Goal: Information Seeking & Learning: Learn about a topic

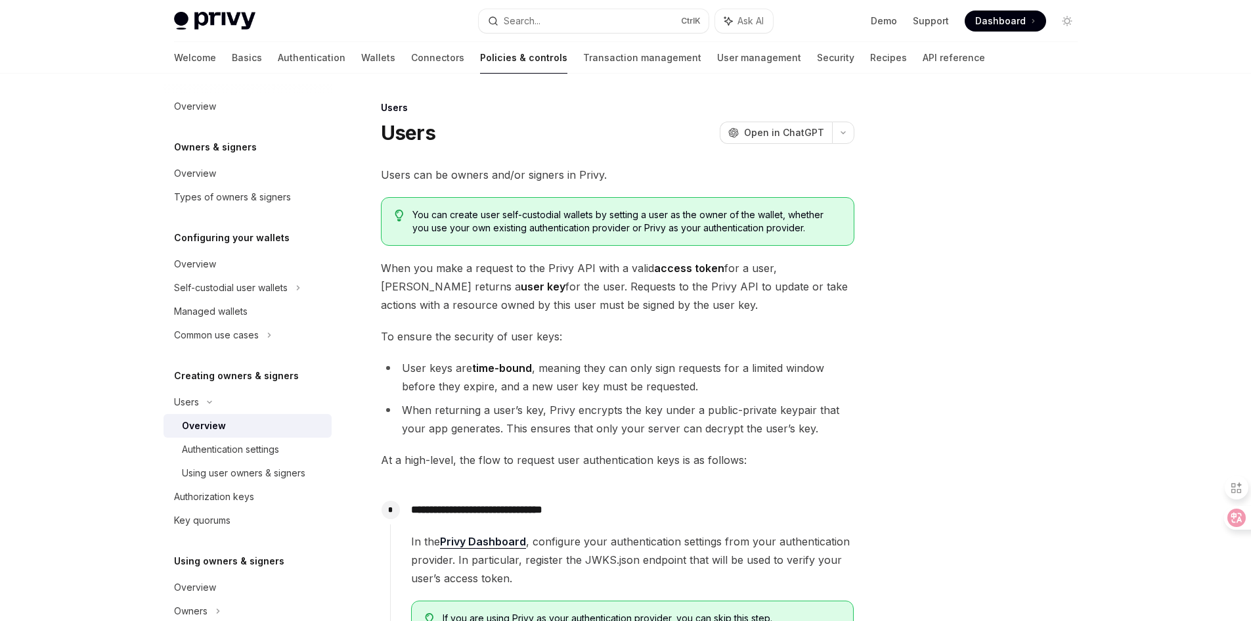
select select
click at [1228, 516] on icon at bounding box center [1226, 517] width 13 height 13
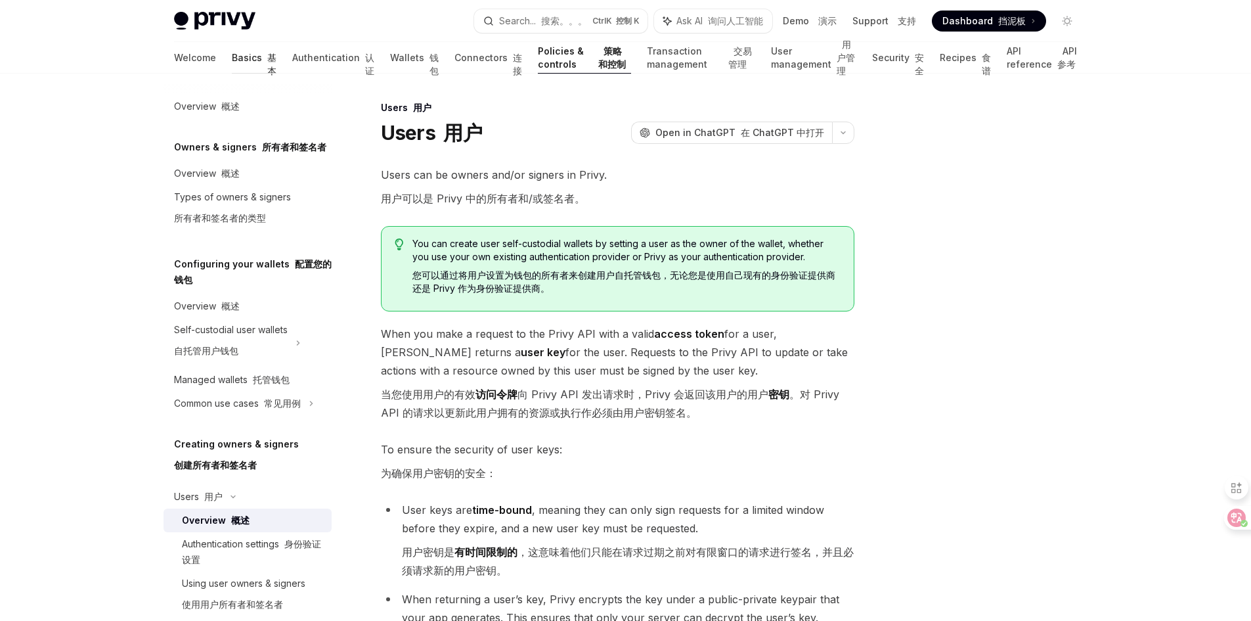
click at [232, 56] on link "Basics 基本" at bounding box center [254, 58] width 45 height 32
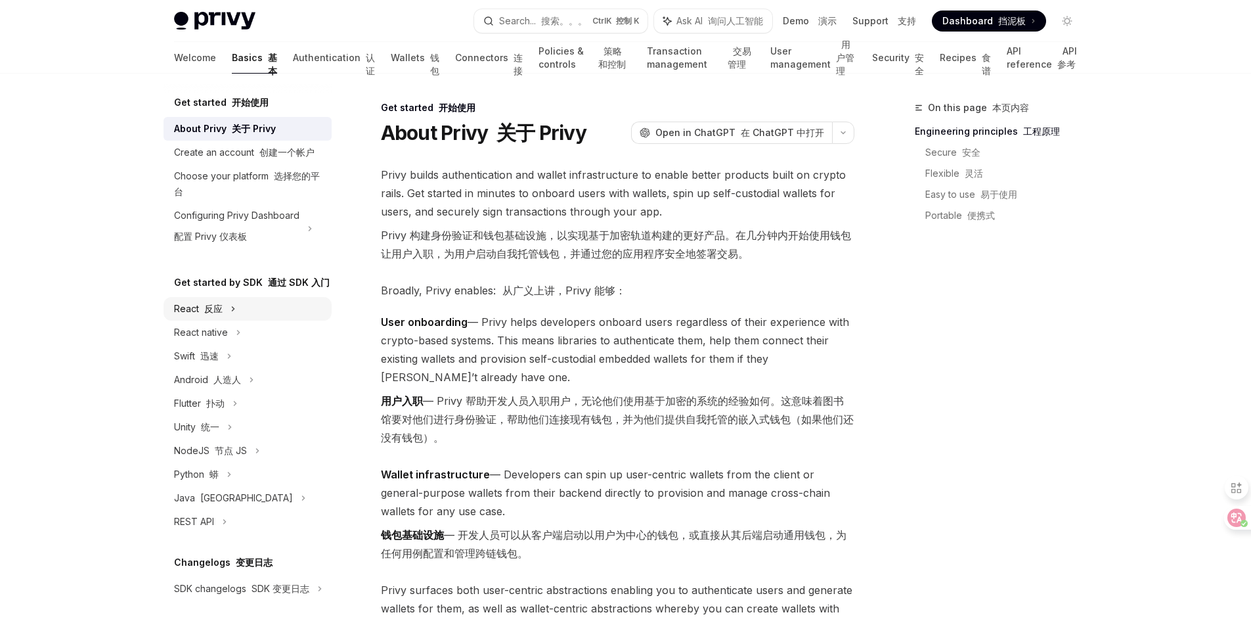
click at [194, 317] on div "React 反应" at bounding box center [198, 309] width 49 height 16
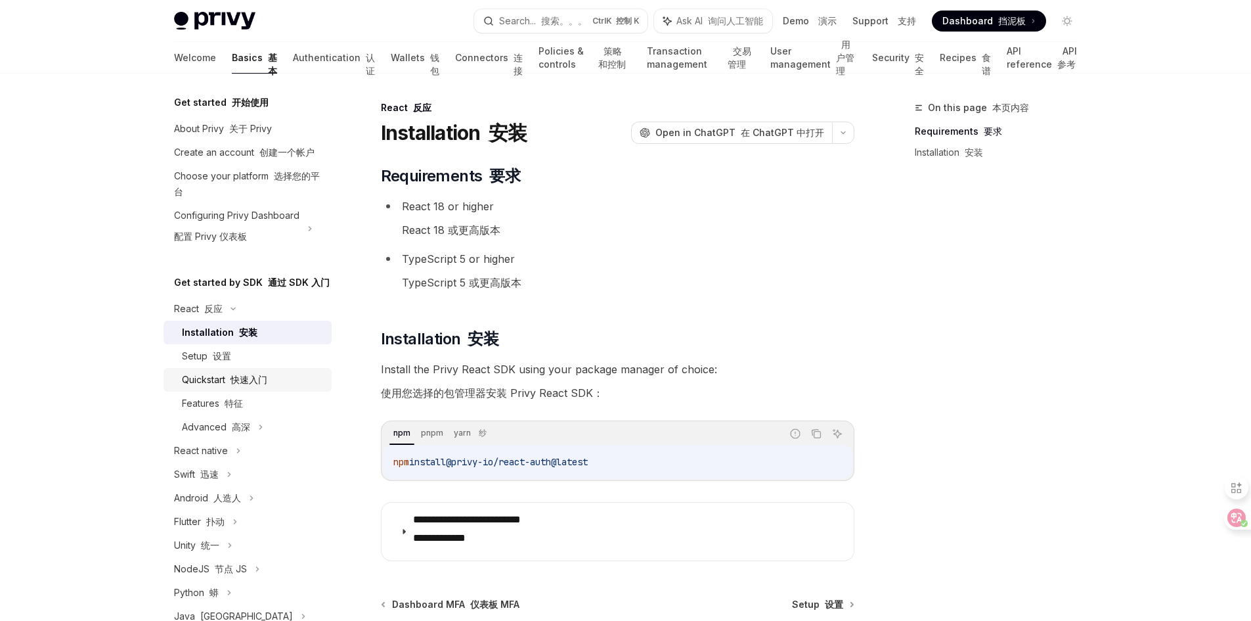
click at [229, 391] on link "Quickstart 快速入门" at bounding box center [248, 380] width 168 height 24
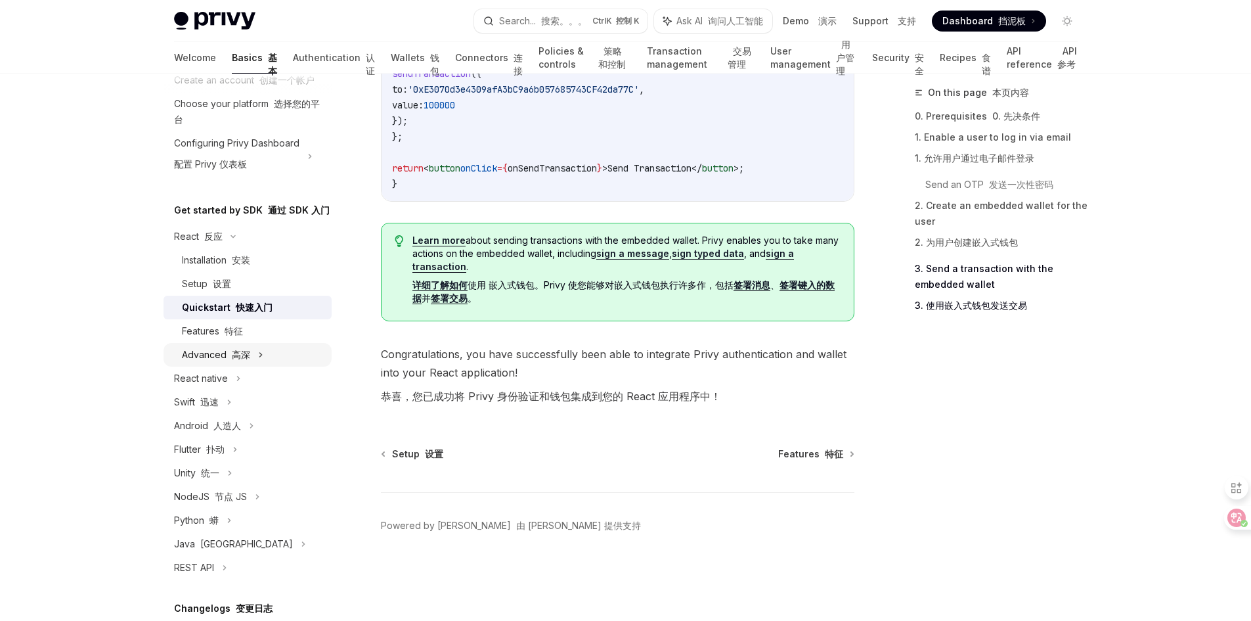
scroll to position [131, 0]
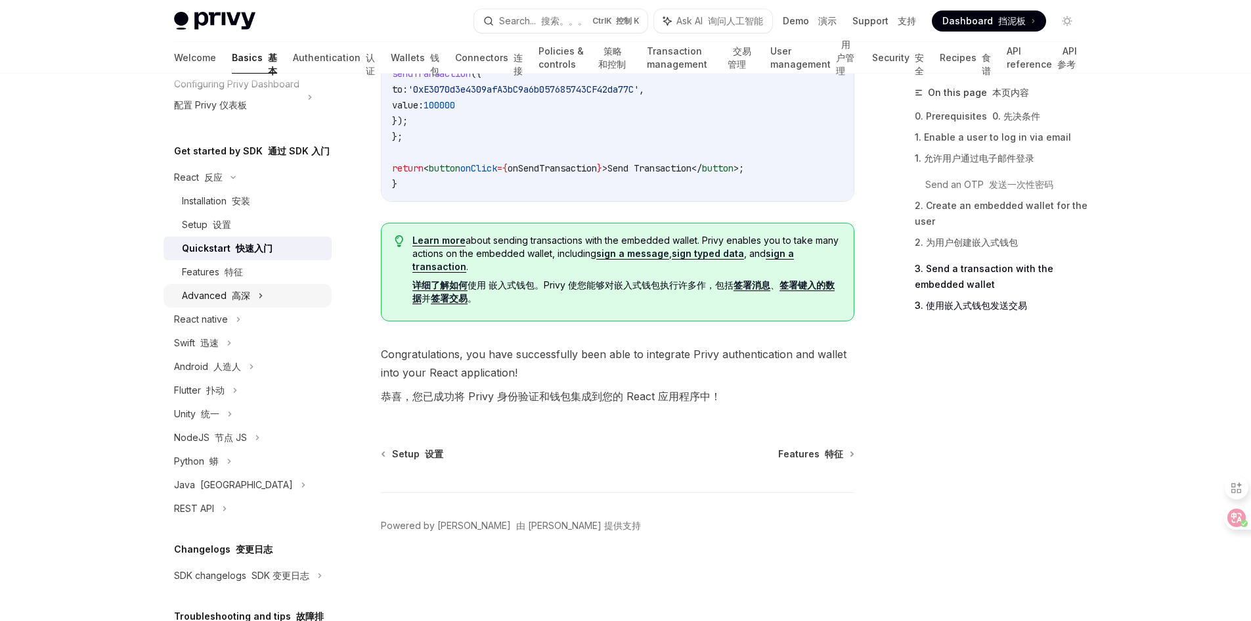
click at [227, 301] on font at bounding box center [229, 295] width 5 height 11
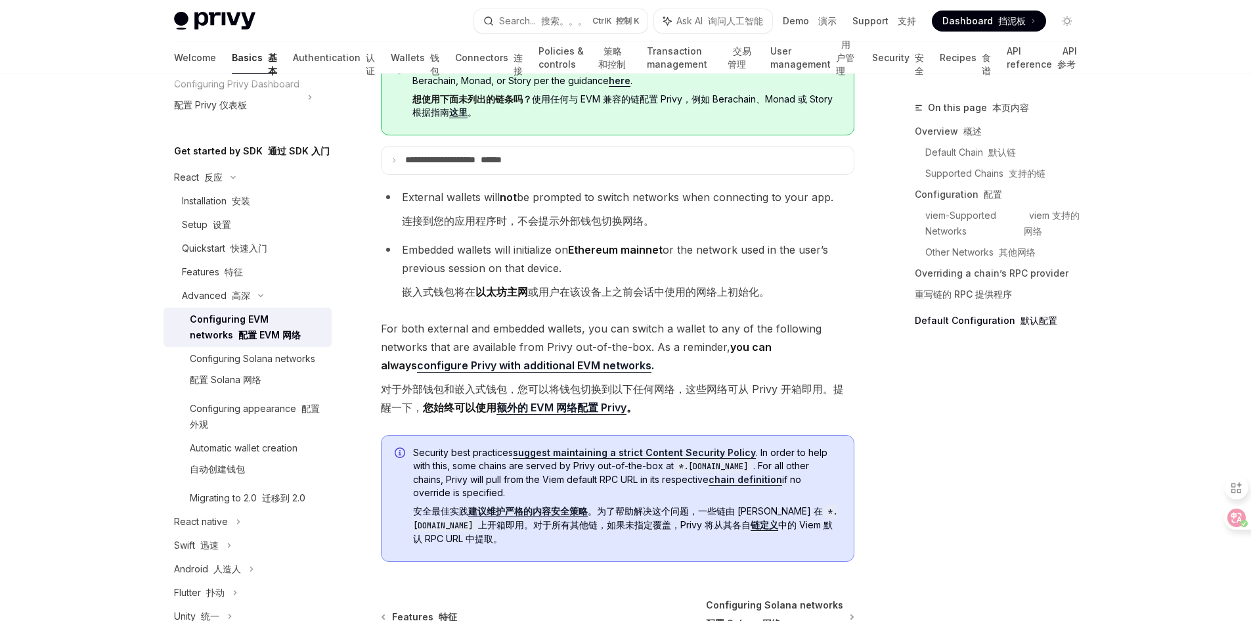
scroll to position [4861, 0]
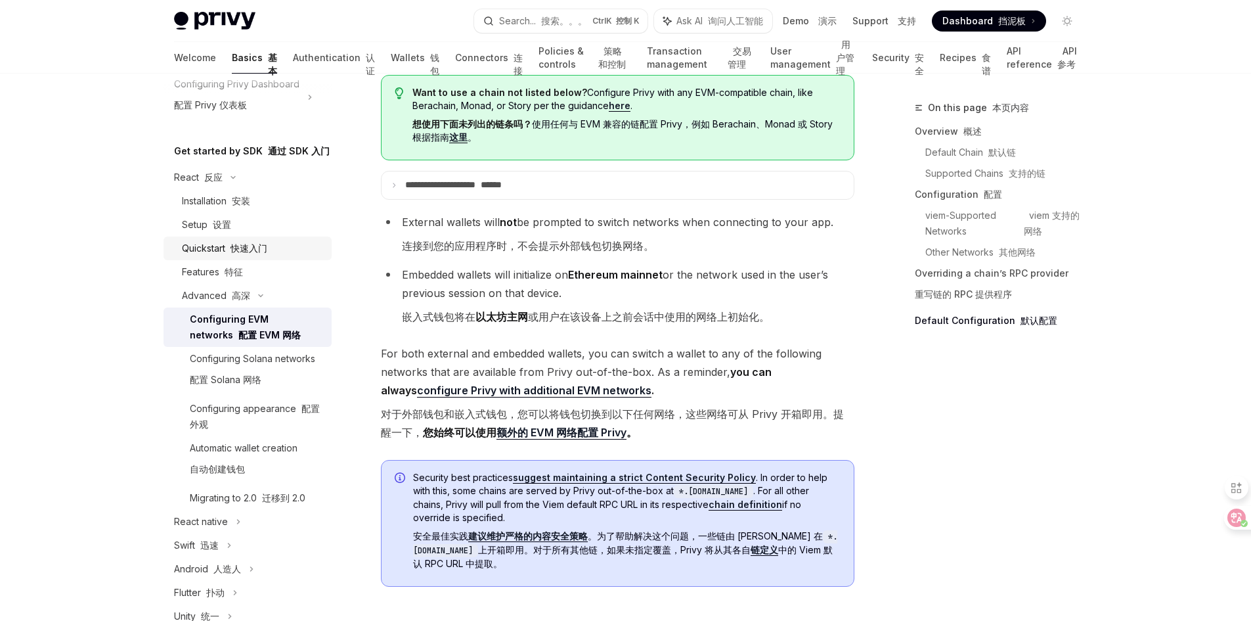
click at [248, 254] on font "快速入门" at bounding box center [249, 247] width 37 height 11
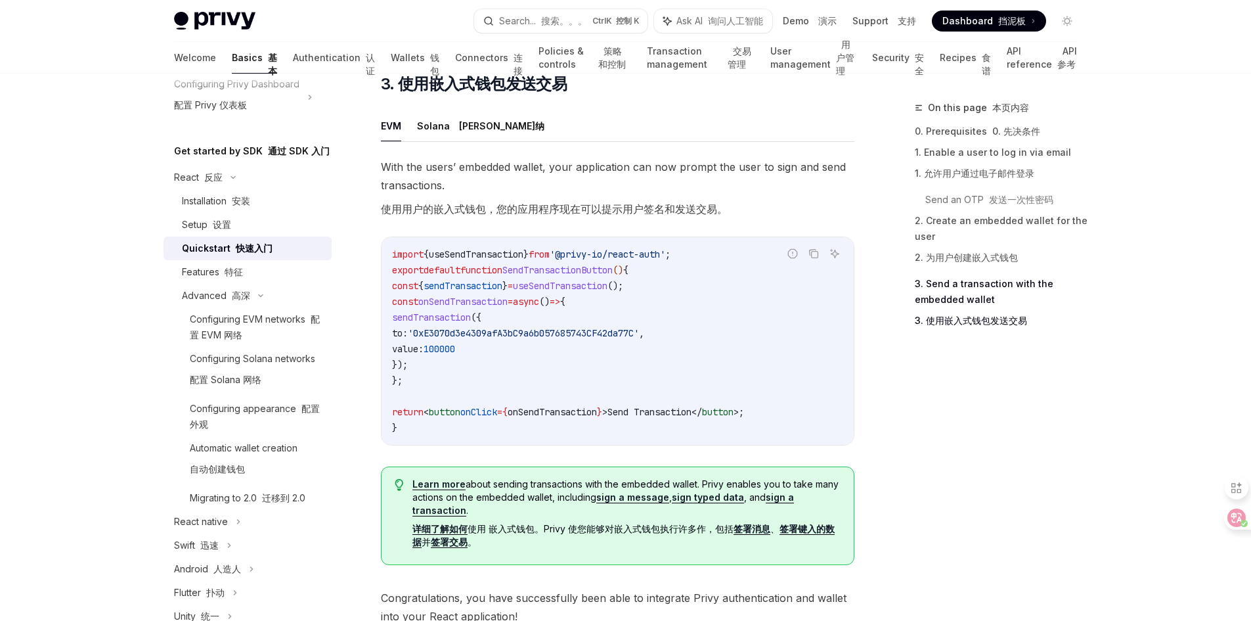
scroll to position [1708, 0]
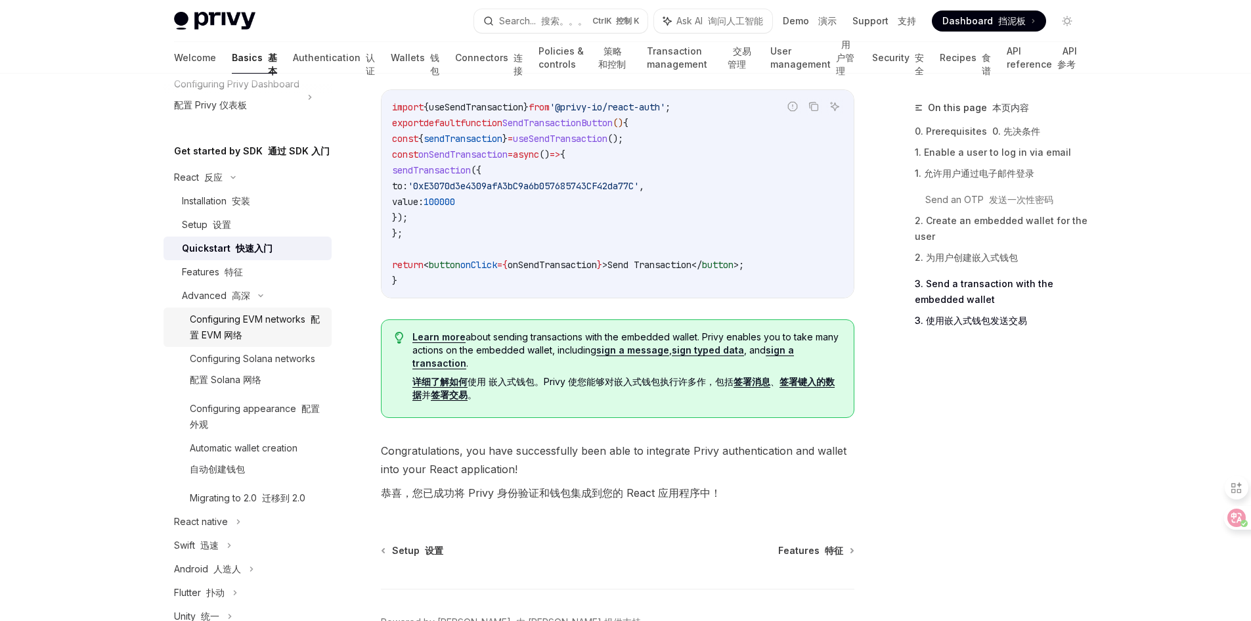
click at [225, 343] on div "Configuring EVM networks 配置 EVM 网络" at bounding box center [257, 327] width 134 height 32
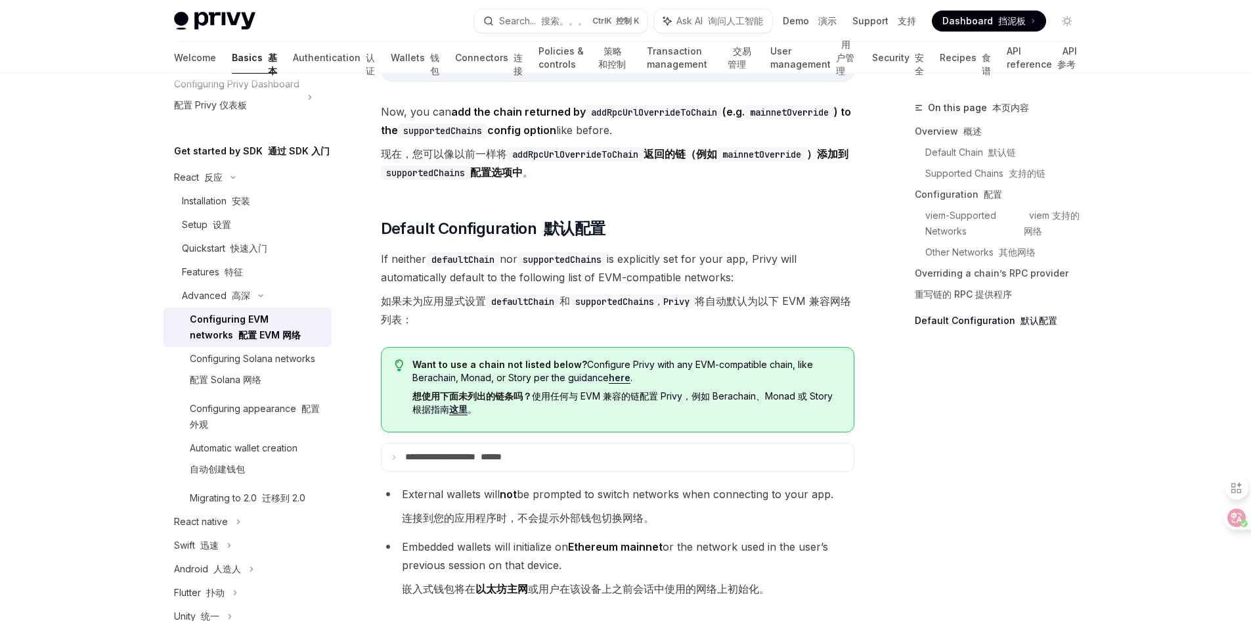
scroll to position [4598, 0]
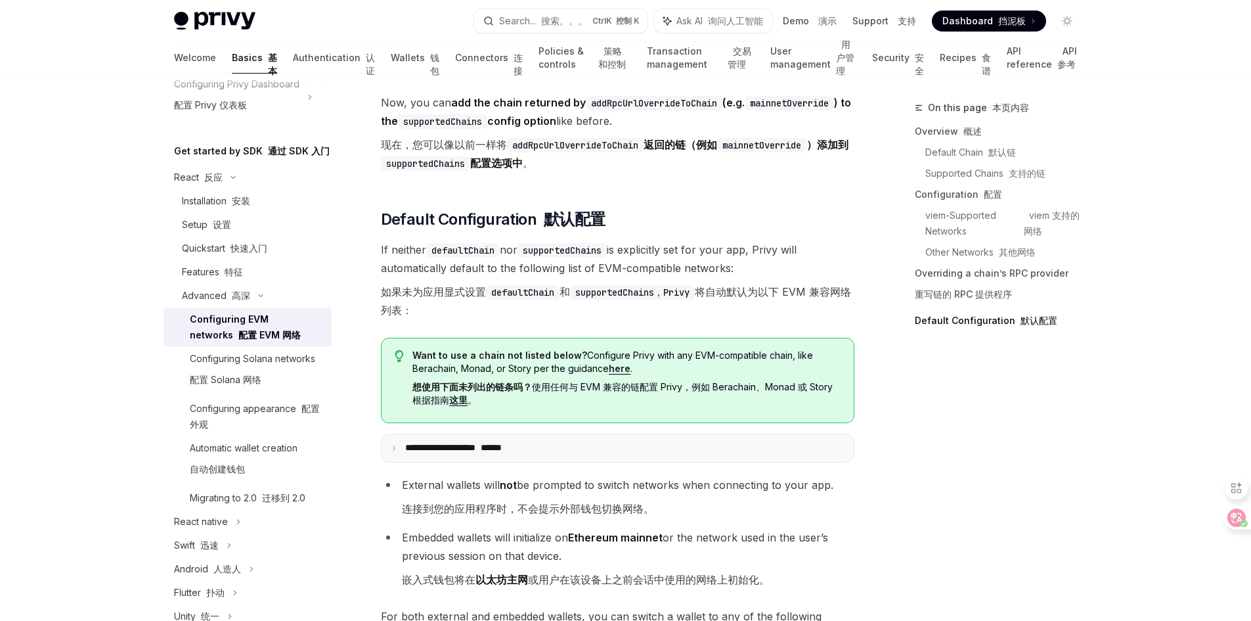
click at [391, 445] on icon at bounding box center [394, 448] width 7 height 7
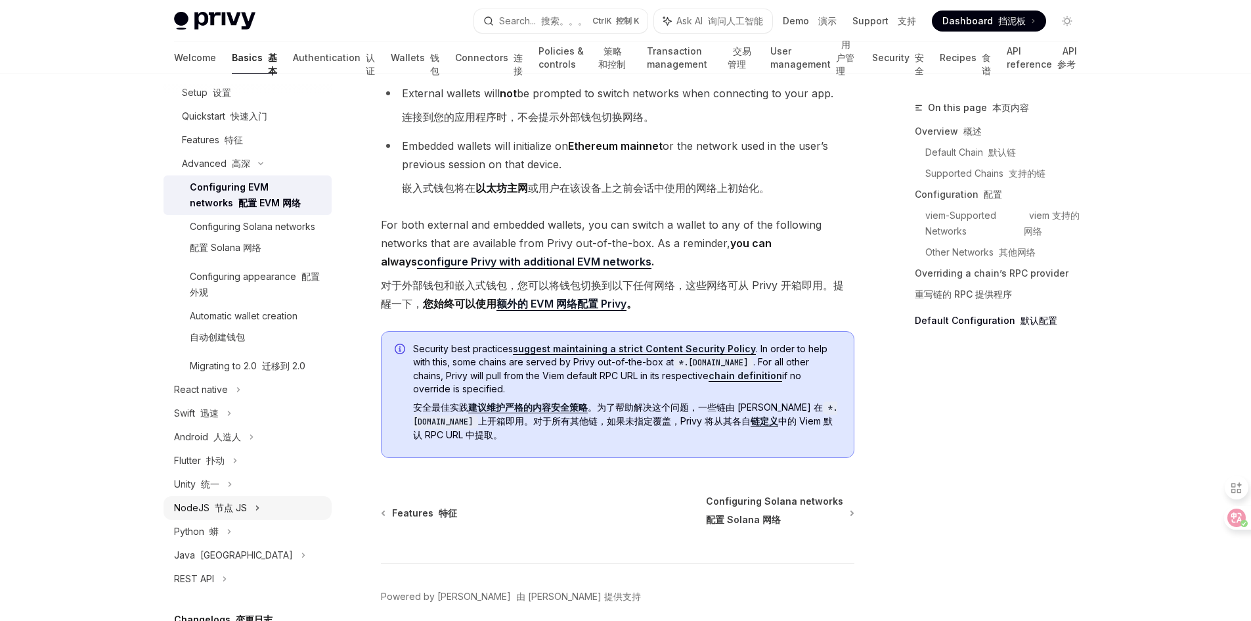
scroll to position [263, 0]
click at [391, 56] on link "Wallets 钱包" at bounding box center [415, 58] width 49 height 32
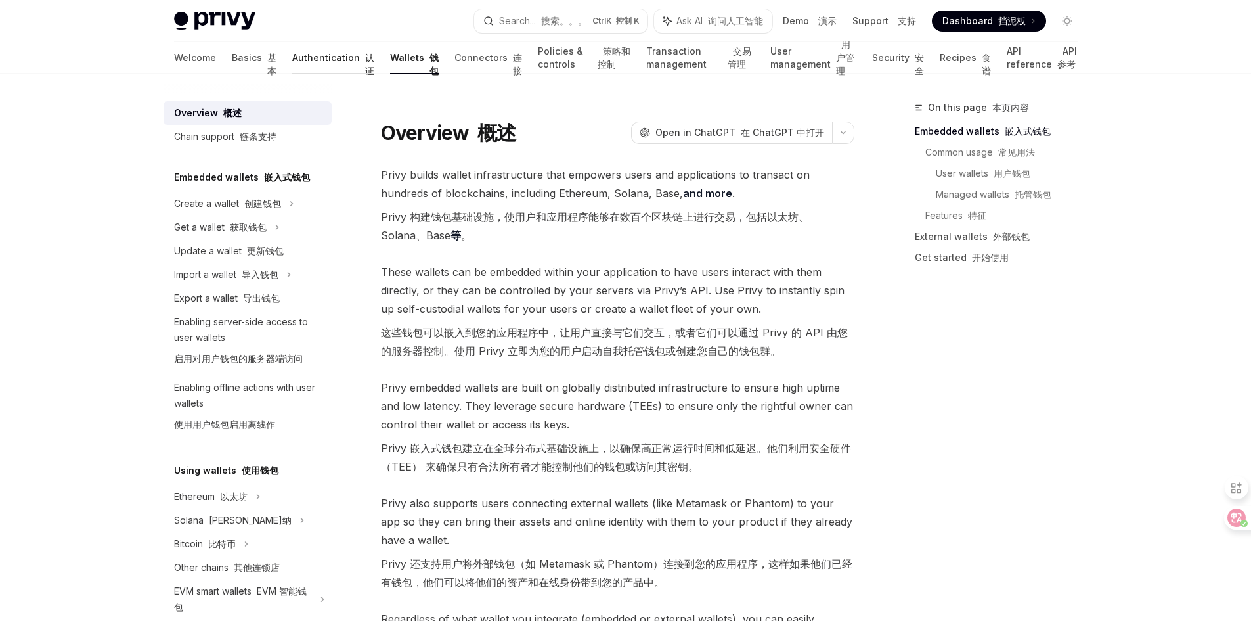
click at [292, 56] on link "Authentication 认证" at bounding box center [333, 58] width 82 height 32
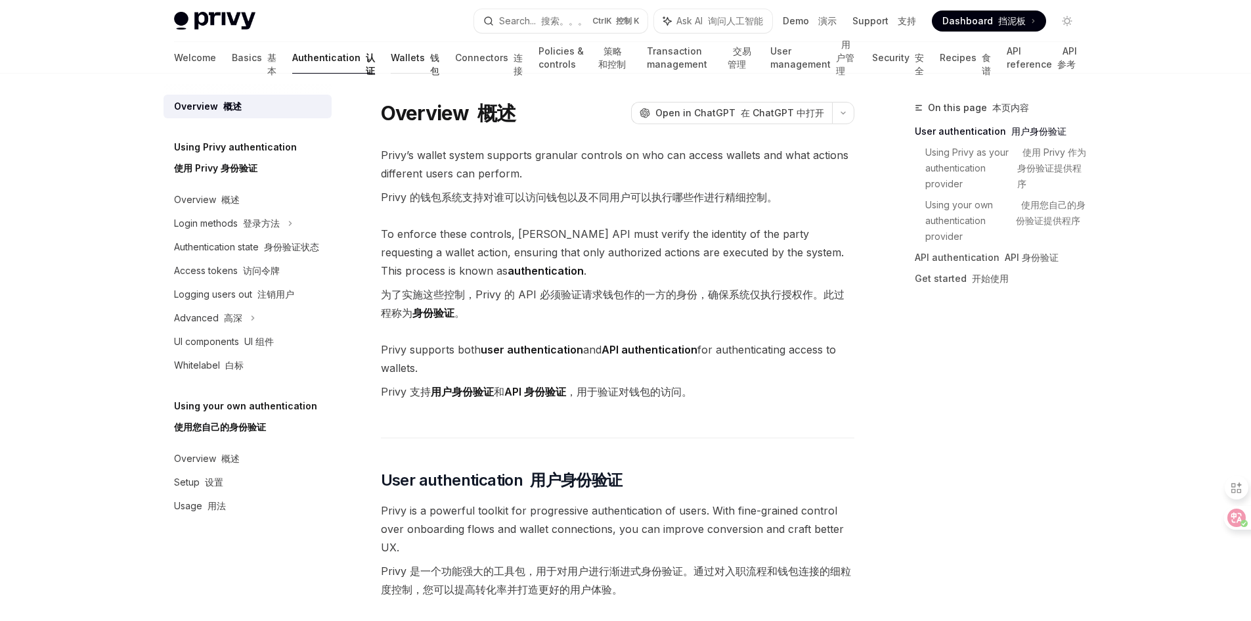
click at [391, 58] on link "Wallets 钱包" at bounding box center [415, 58] width 49 height 32
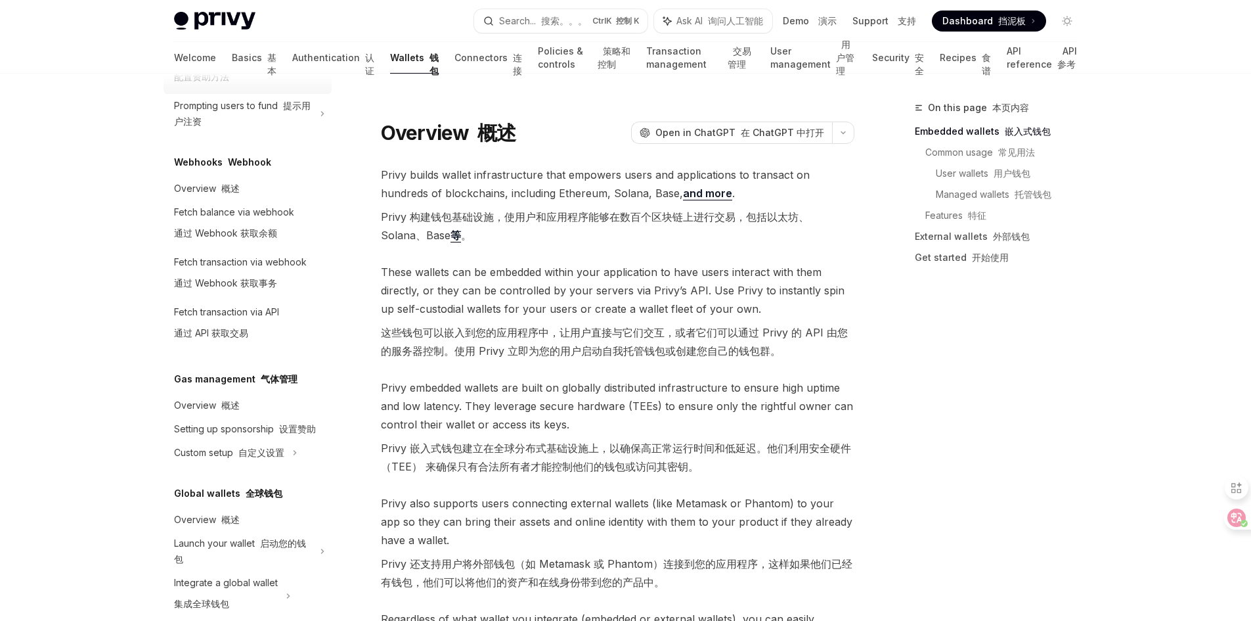
scroll to position [755, 0]
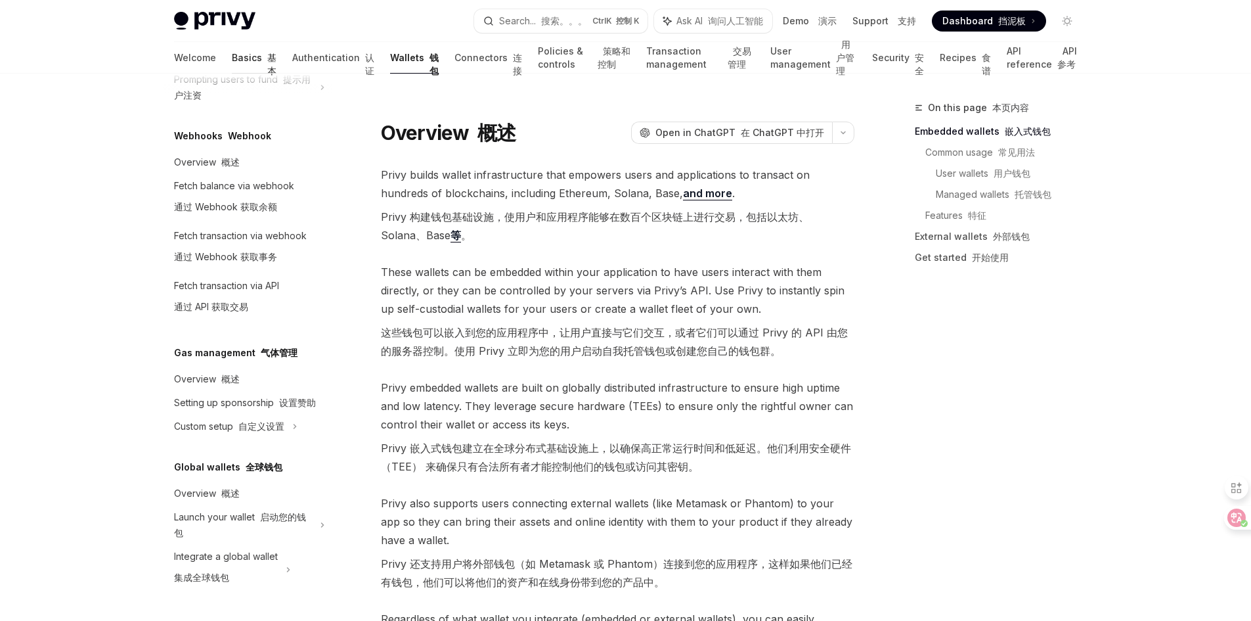
click at [267, 54] on font "基本" at bounding box center [271, 64] width 9 height 24
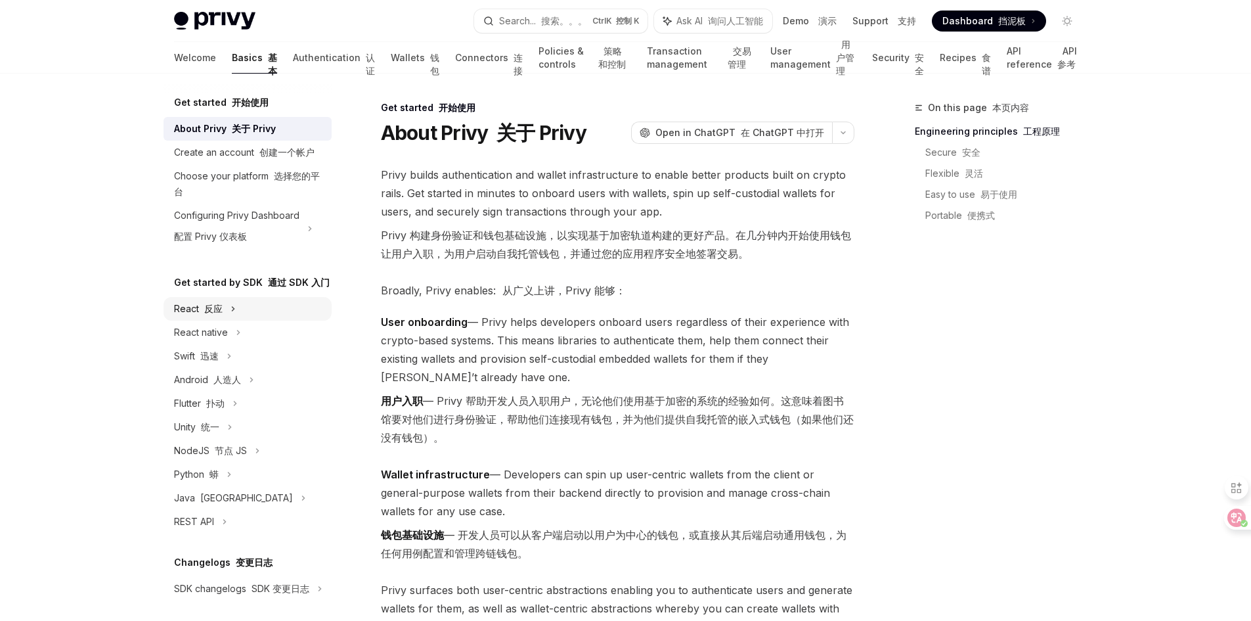
click at [194, 317] on div "React 反应" at bounding box center [198, 309] width 49 height 16
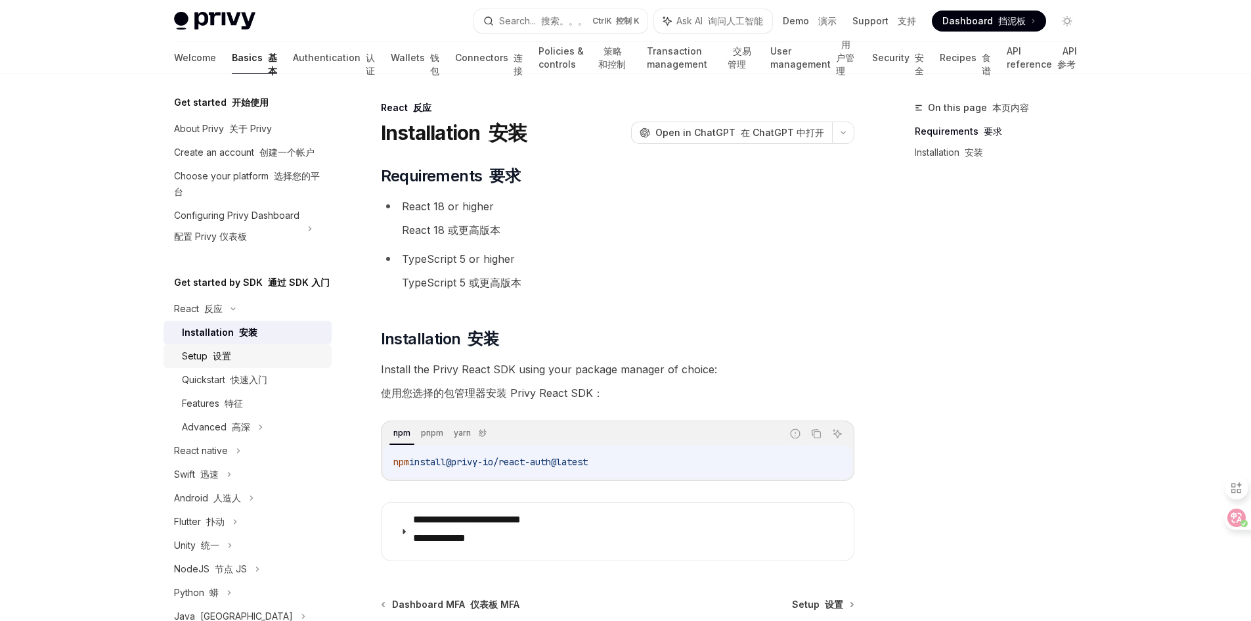
click at [220, 364] on div "Setup 设置" at bounding box center [206, 356] width 49 height 16
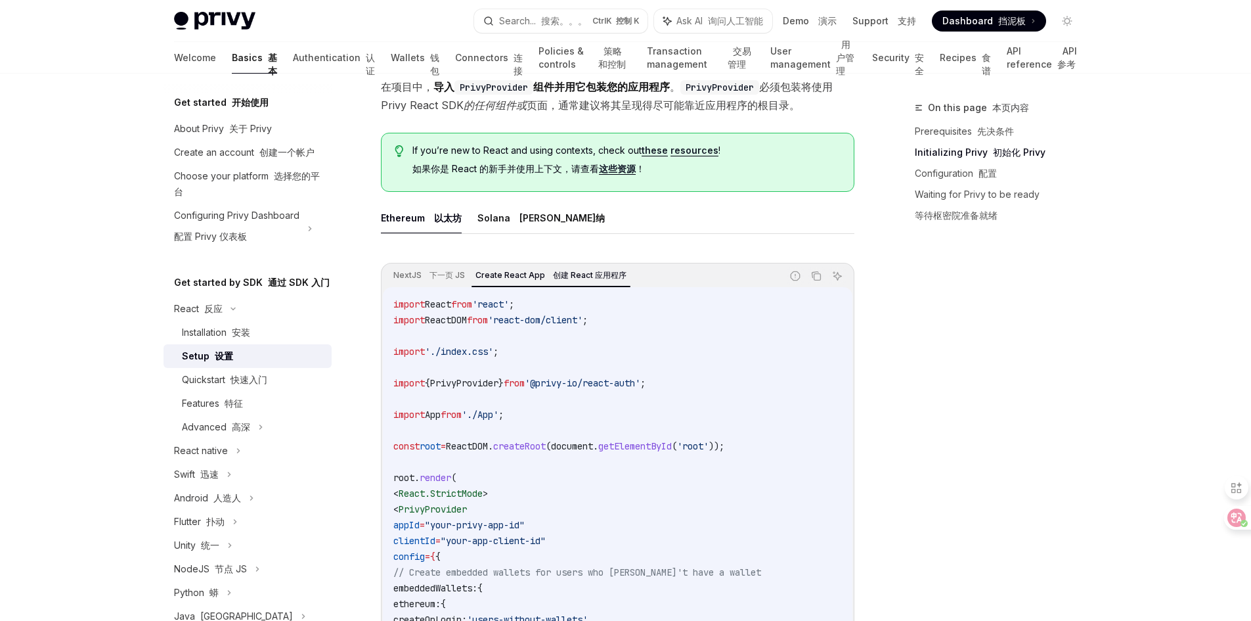
scroll to position [657, 0]
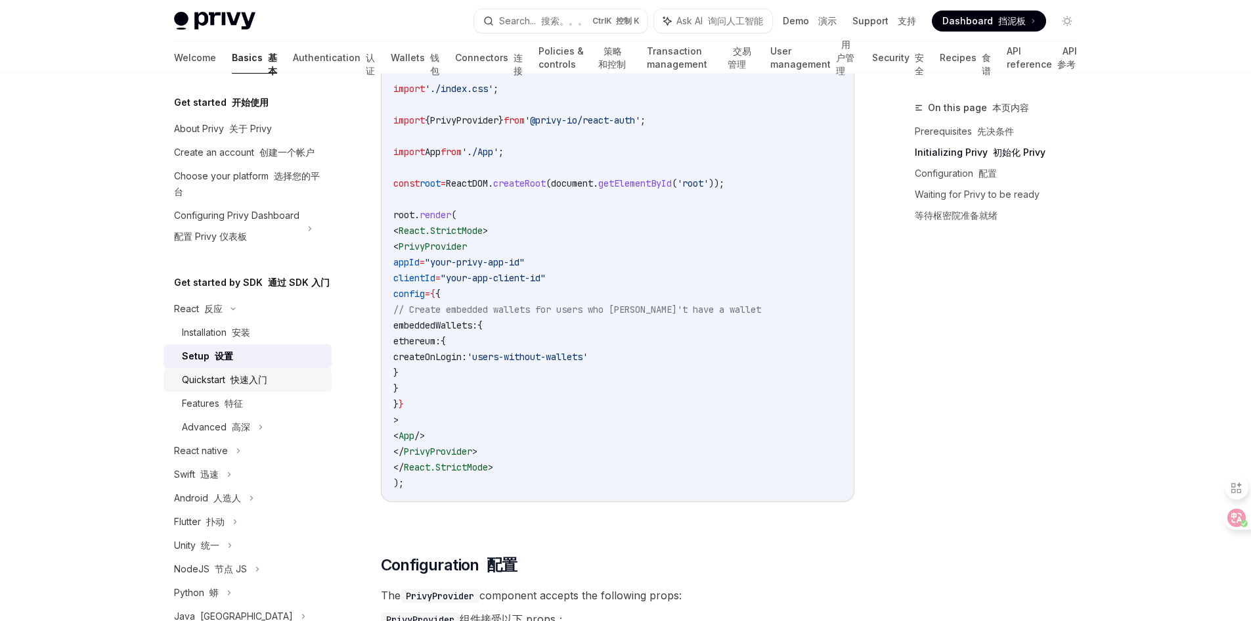
click at [231, 385] on font at bounding box center [227, 379] width 5 height 11
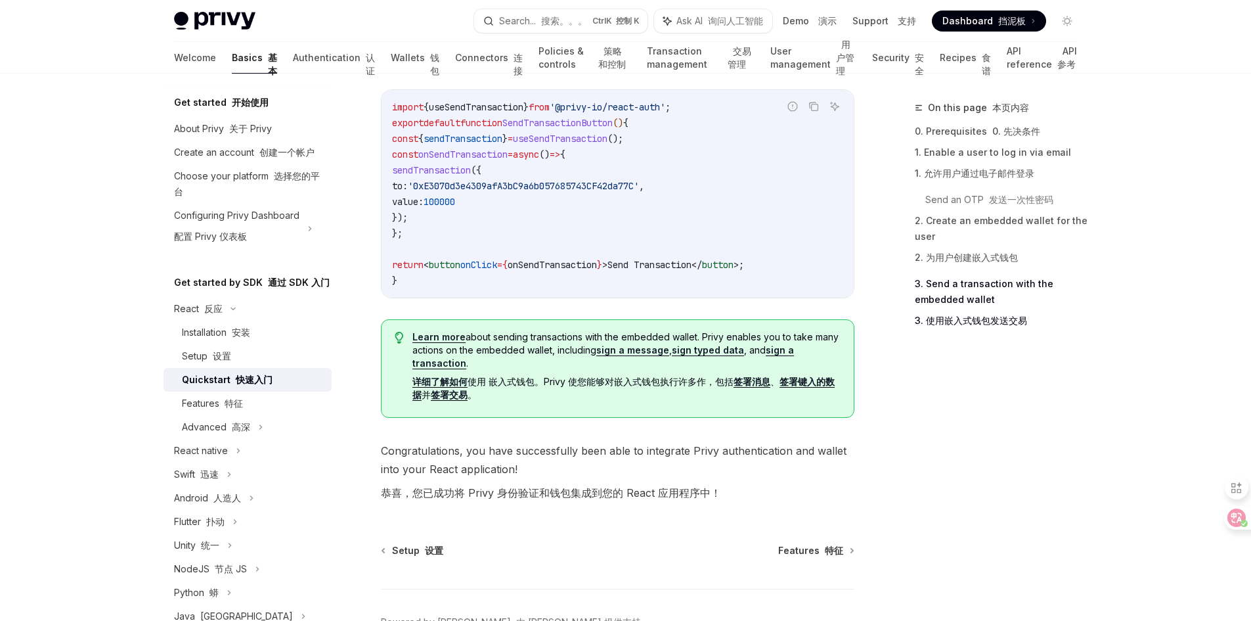
scroll to position [1774, 0]
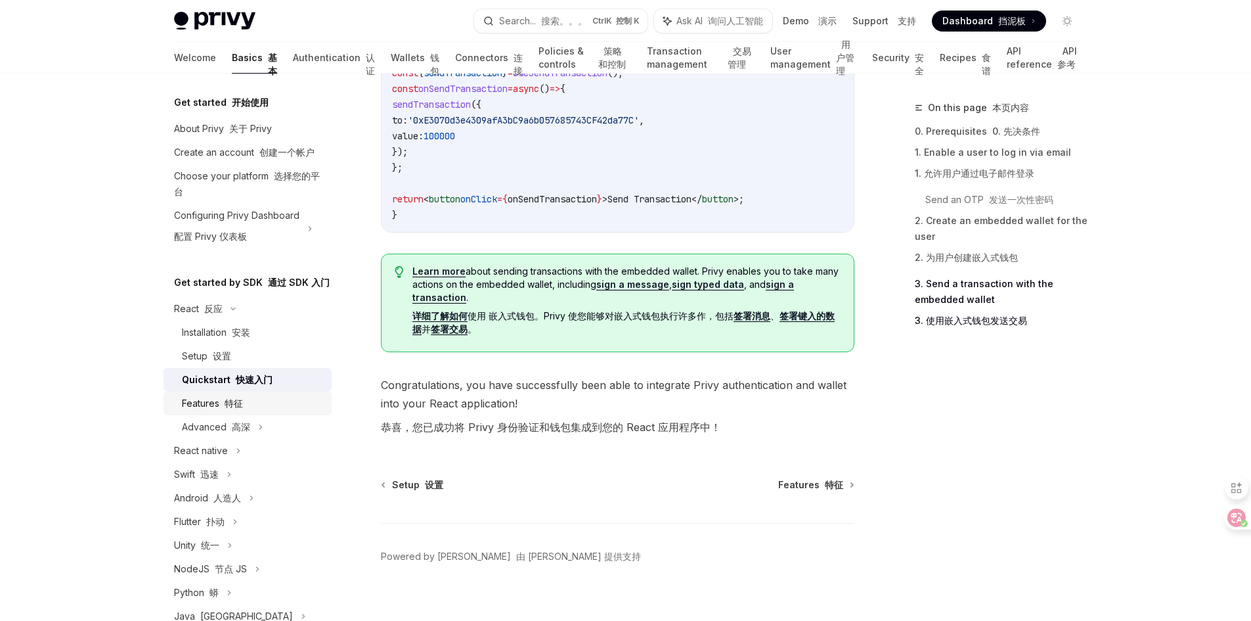
click at [223, 409] on font at bounding box center [221, 402] width 5 height 11
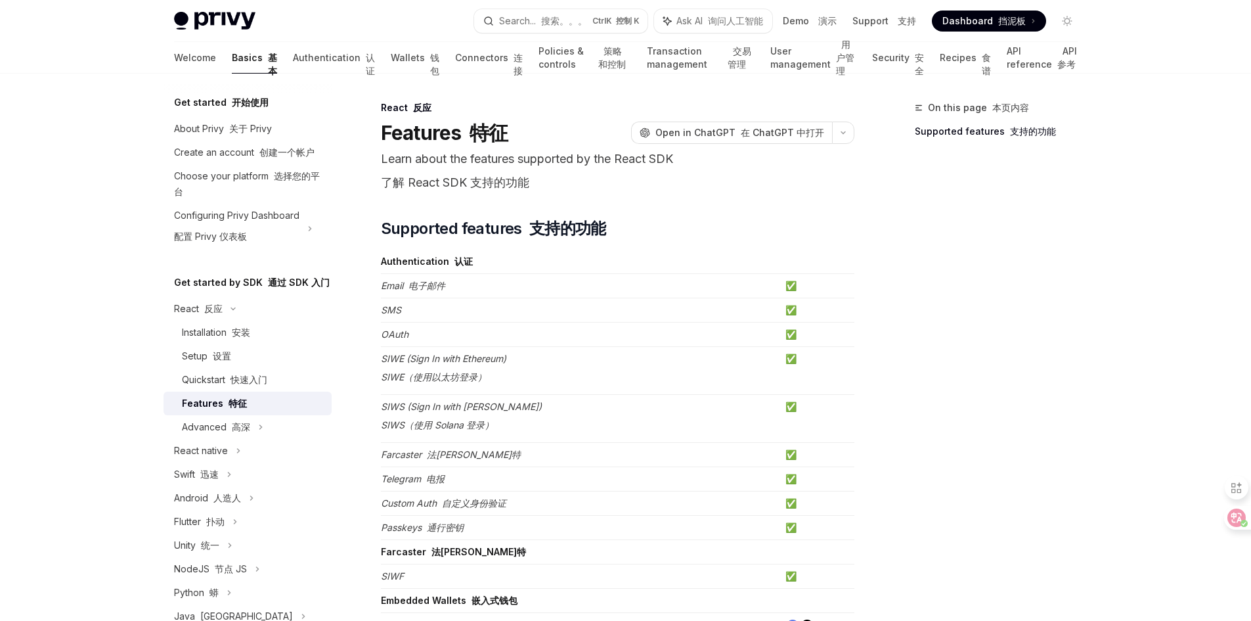
click at [1040, 344] on div "On this page 本页内容 Supported features 支持的功能" at bounding box center [989, 360] width 200 height 521
click at [235, 462] on div "React native" at bounding box center [248, 451] width 168 height 24
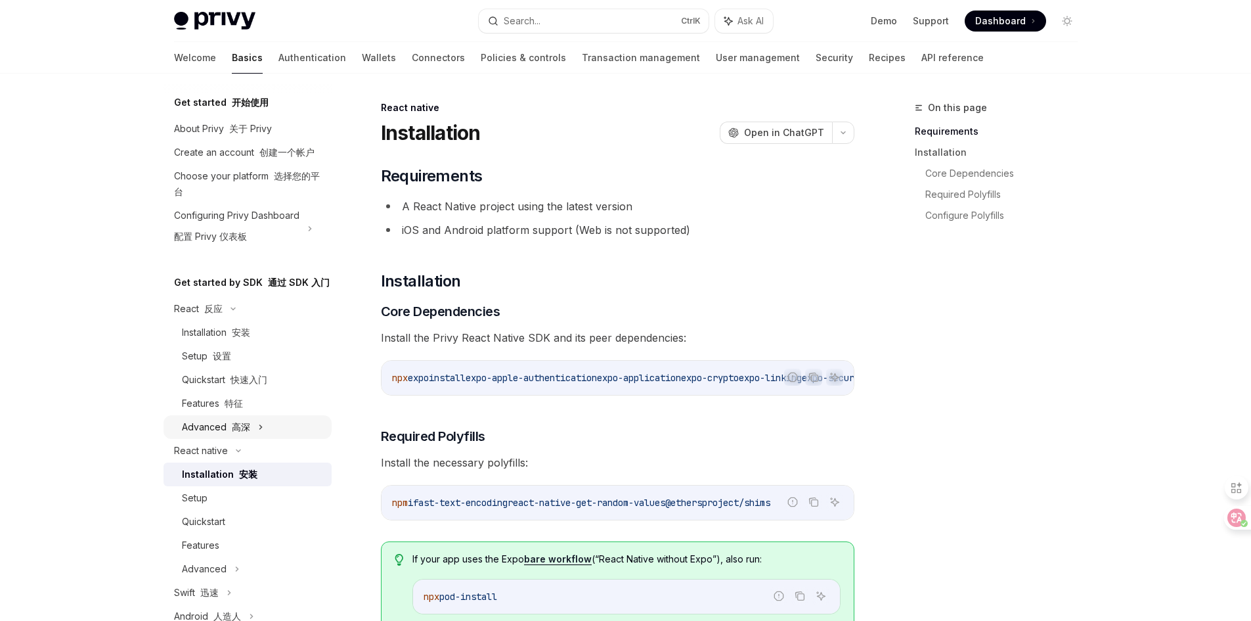
click at [227, 432] on font at bounding box center [229, 426] width 5 height 11
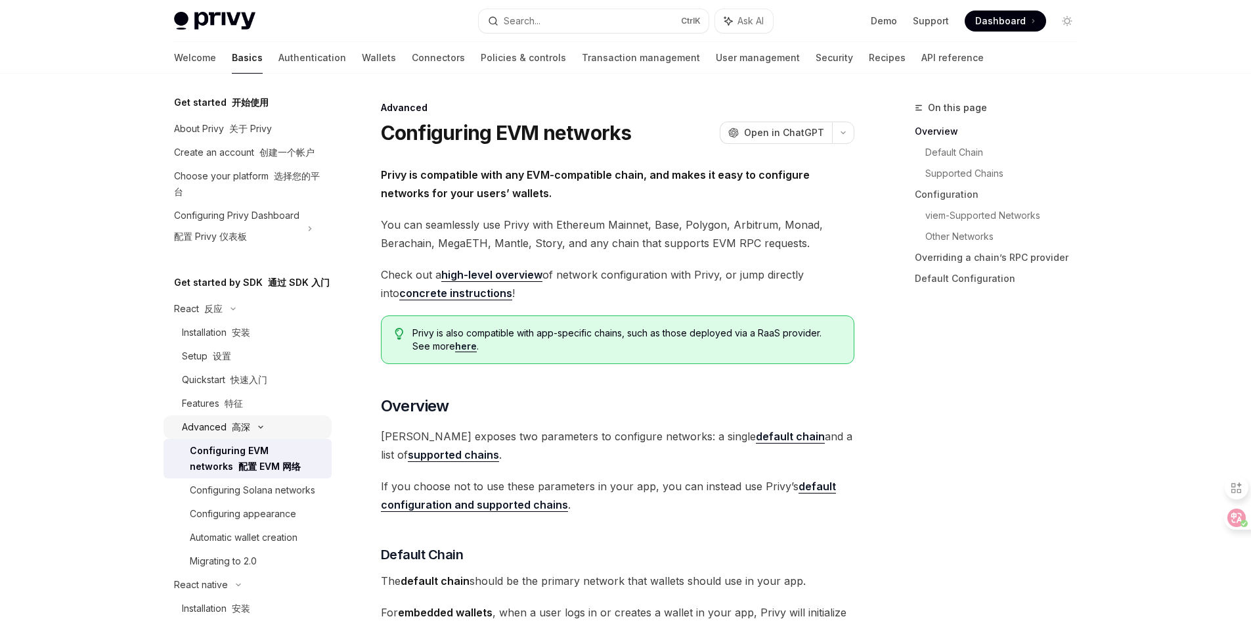
type textarea "*"
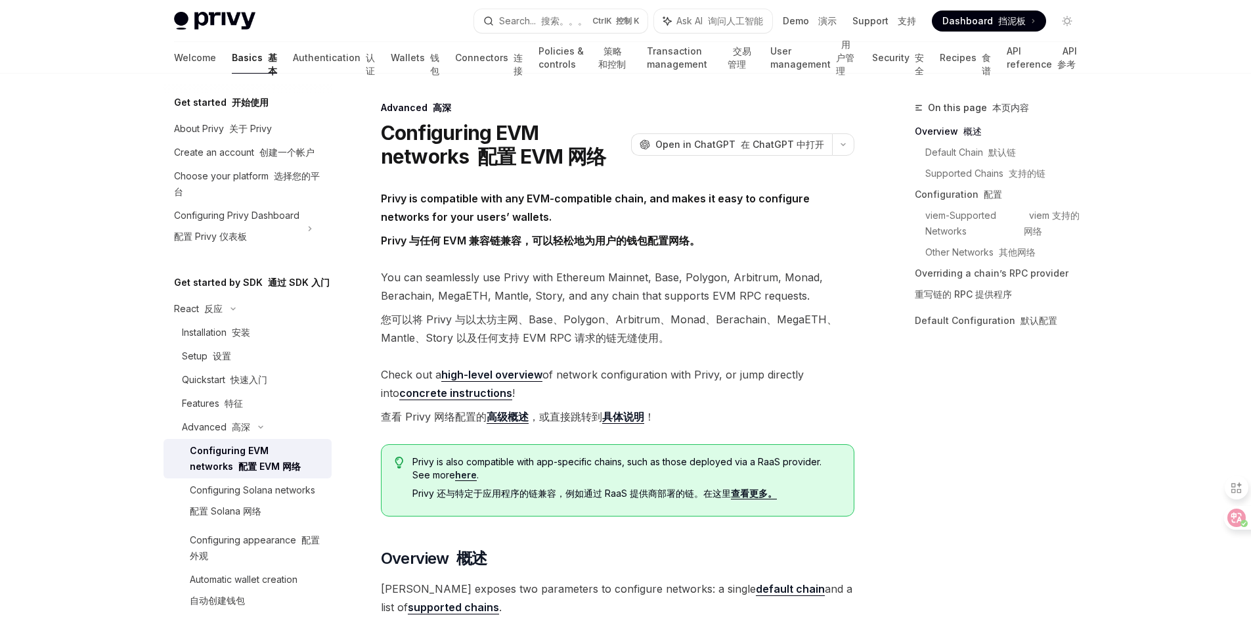
click at [735, 388] on span "Check out a high-level overview of network configuration with Privy, or jump di…" at bounding box center [618, 398] width 474 height 66
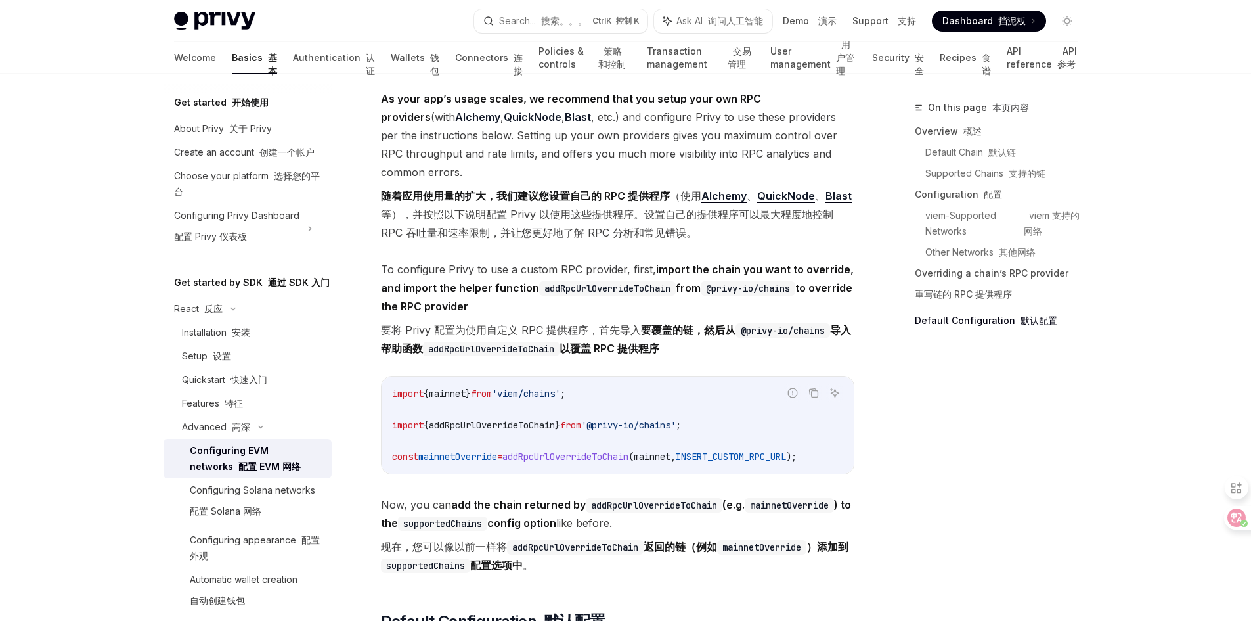
scroll to position [4204, 0]
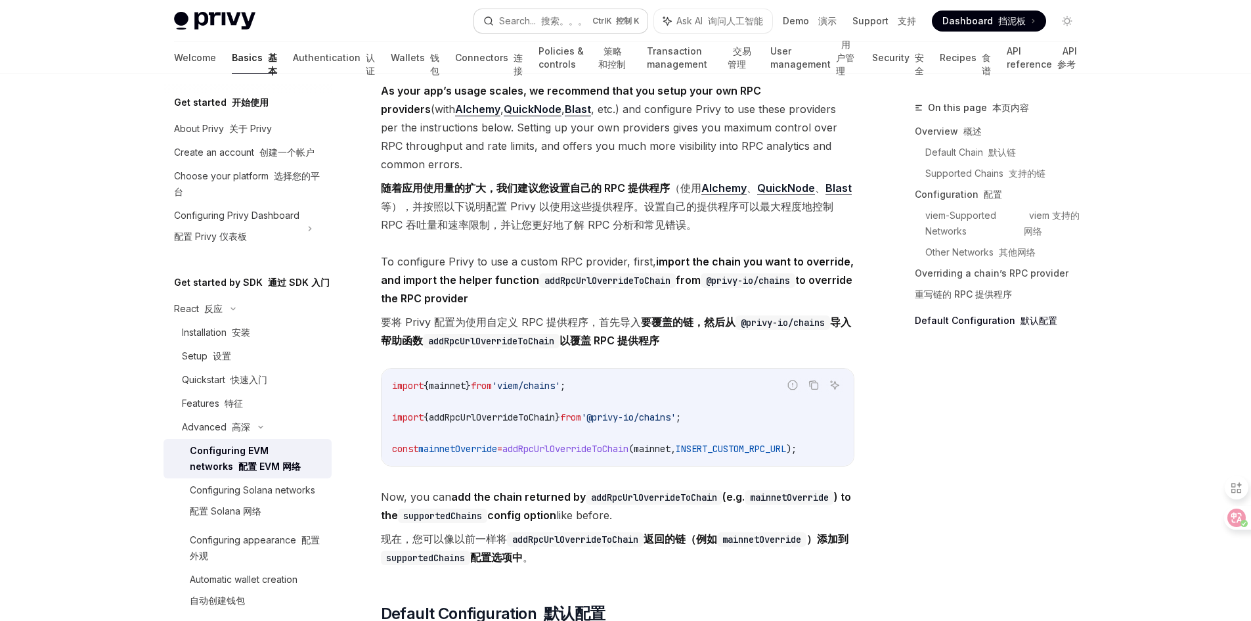
click at [557, 19] on font "搜索。。。" at bounding box center [564, 20] width 46 height 11
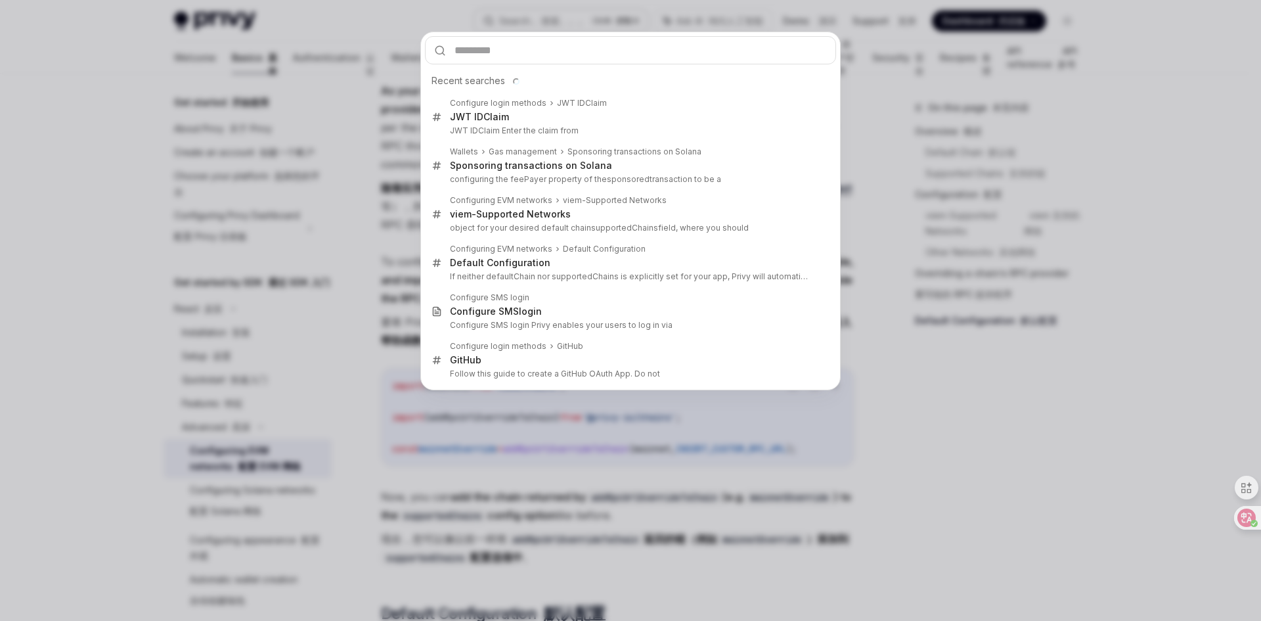
type input "******"
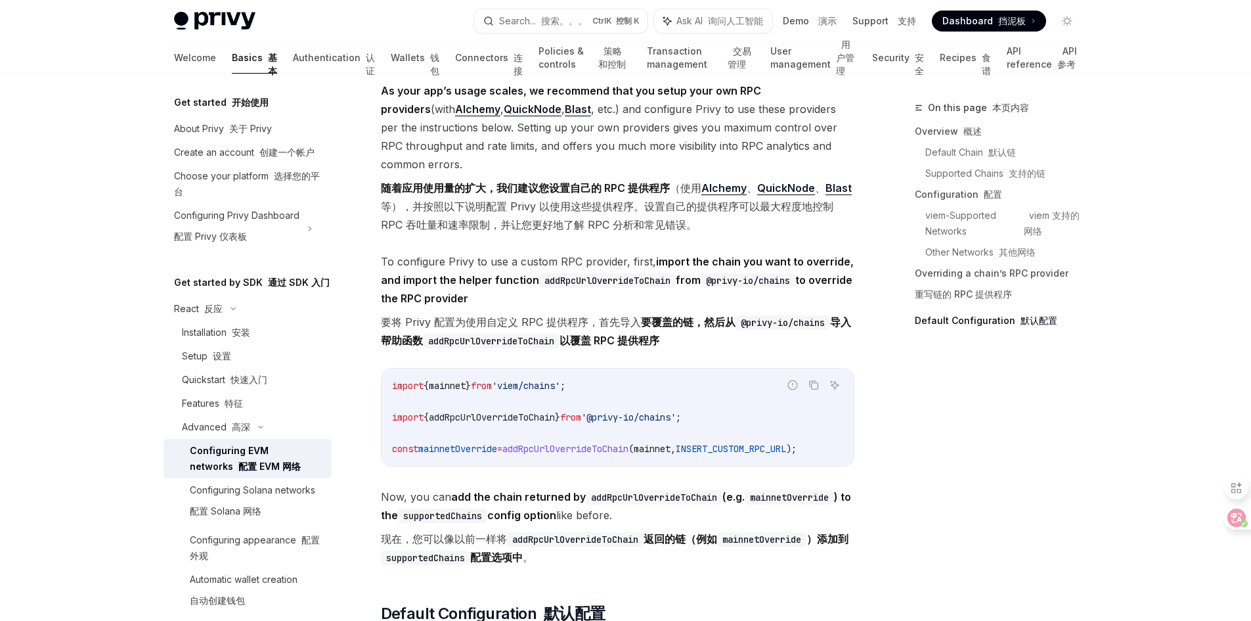
type textarea "*"
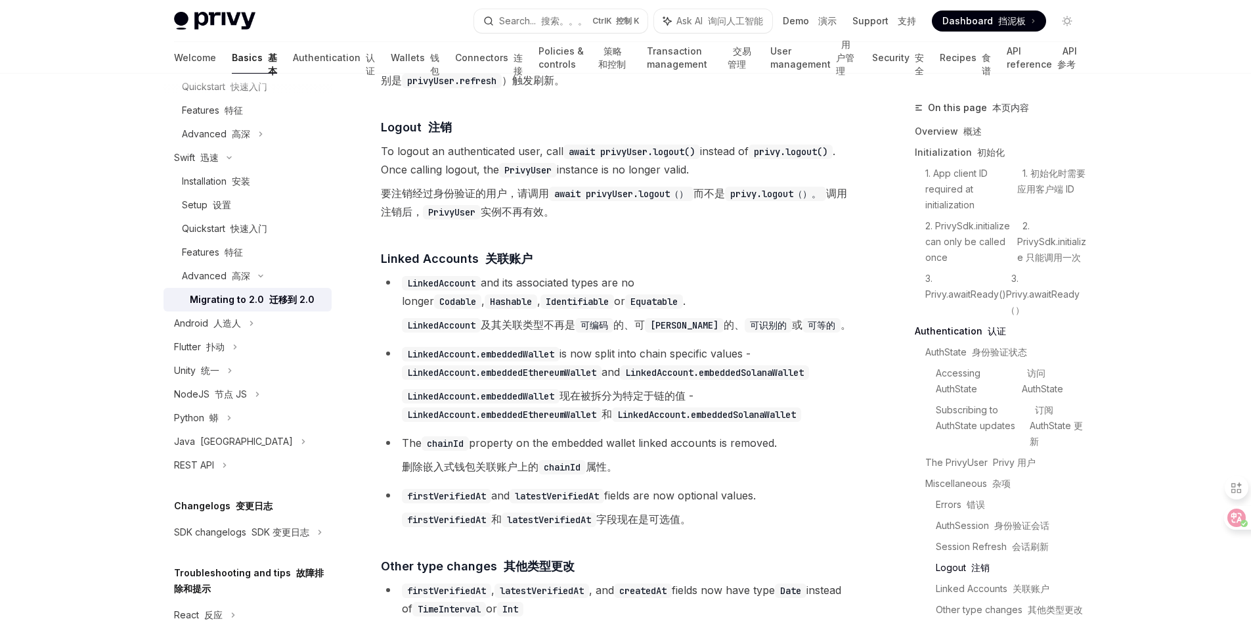
scroll to position [2976, 0]
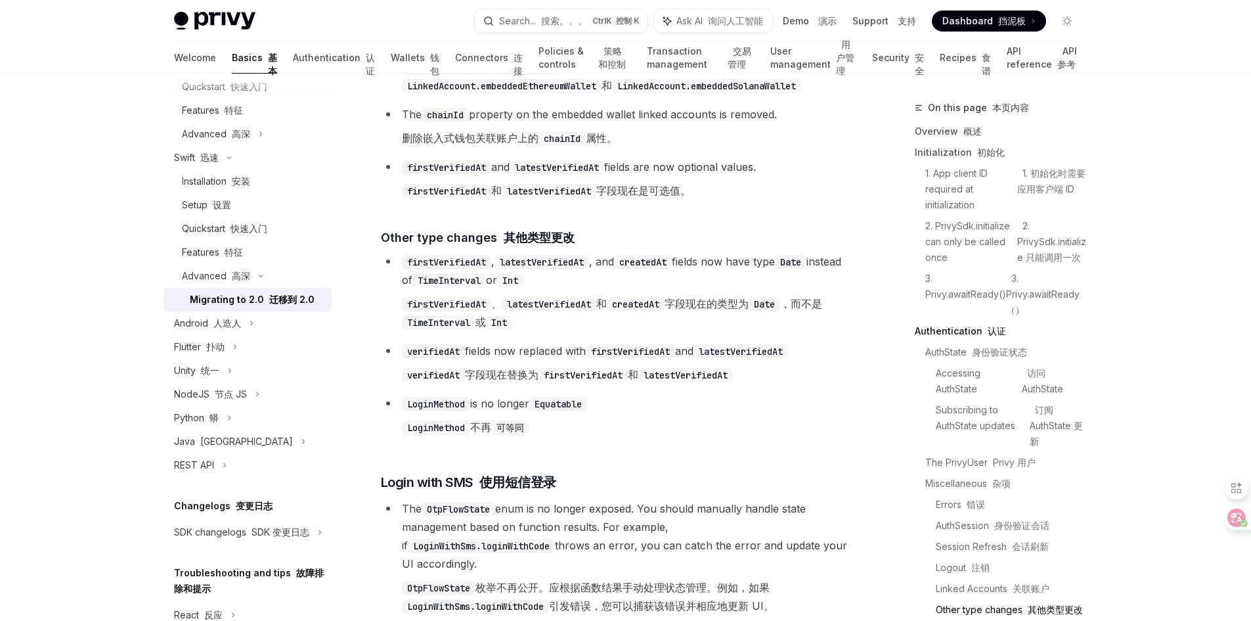
click at [987, 573] on font "注销" at bounding box center [981, 567] width 18 height 11
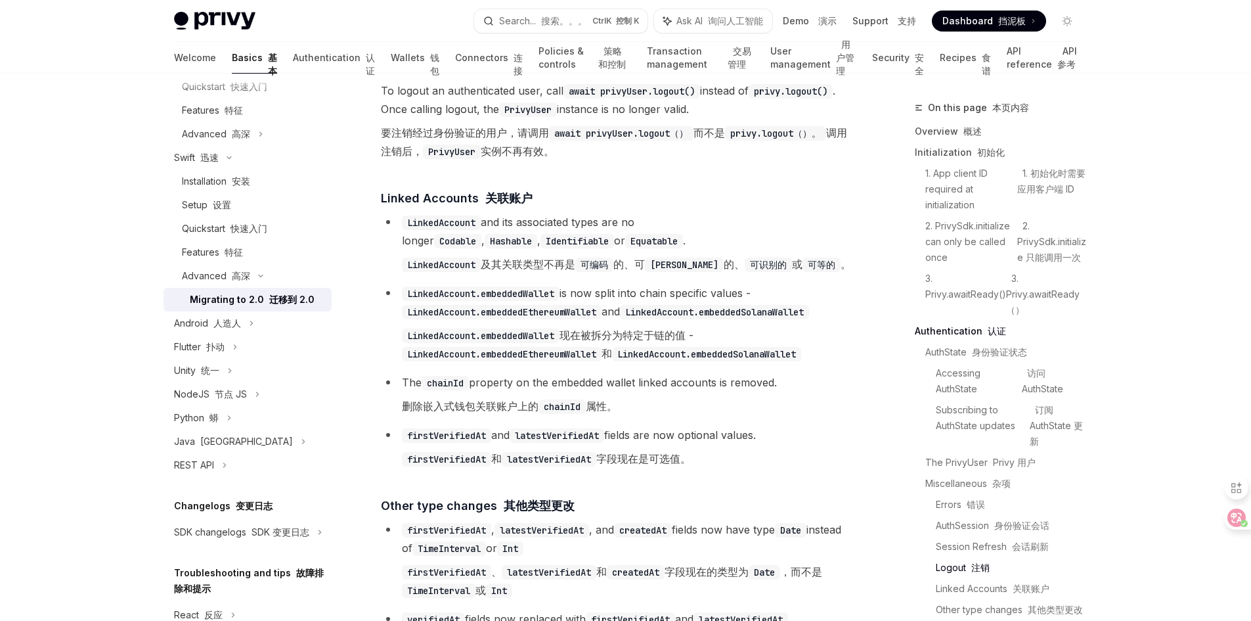
scroll to position [2695, 0]
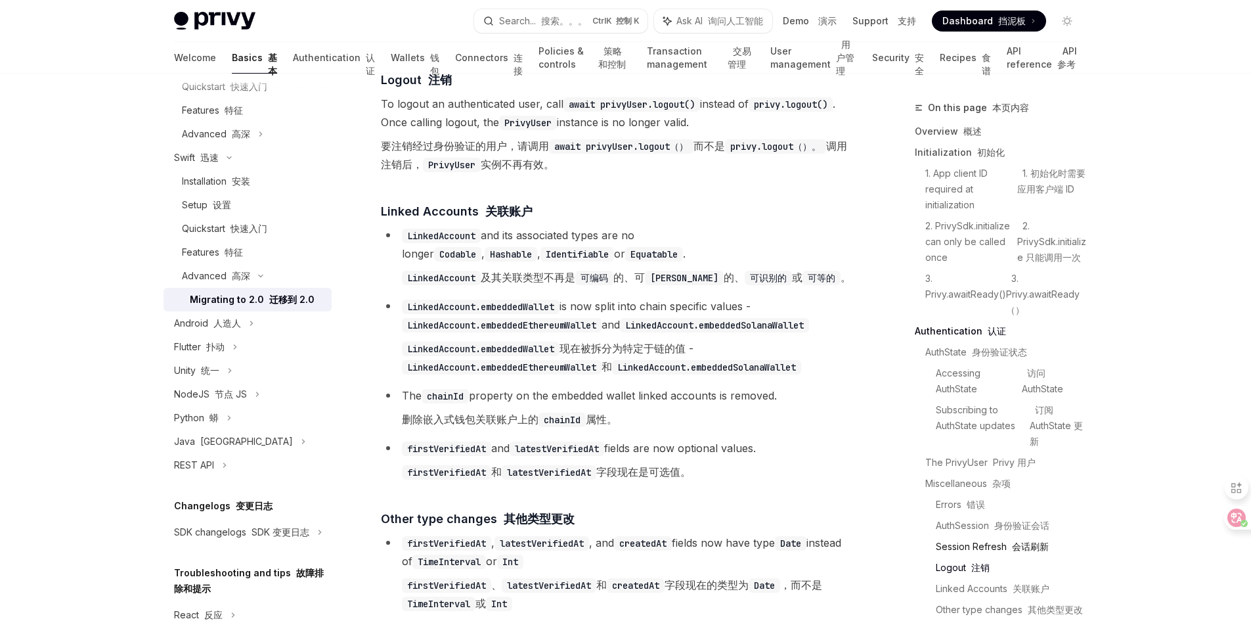
click at [991, 557] on link "Session Refresh 会话刷新" at bounding box center [1012, 546] width 152 height 21
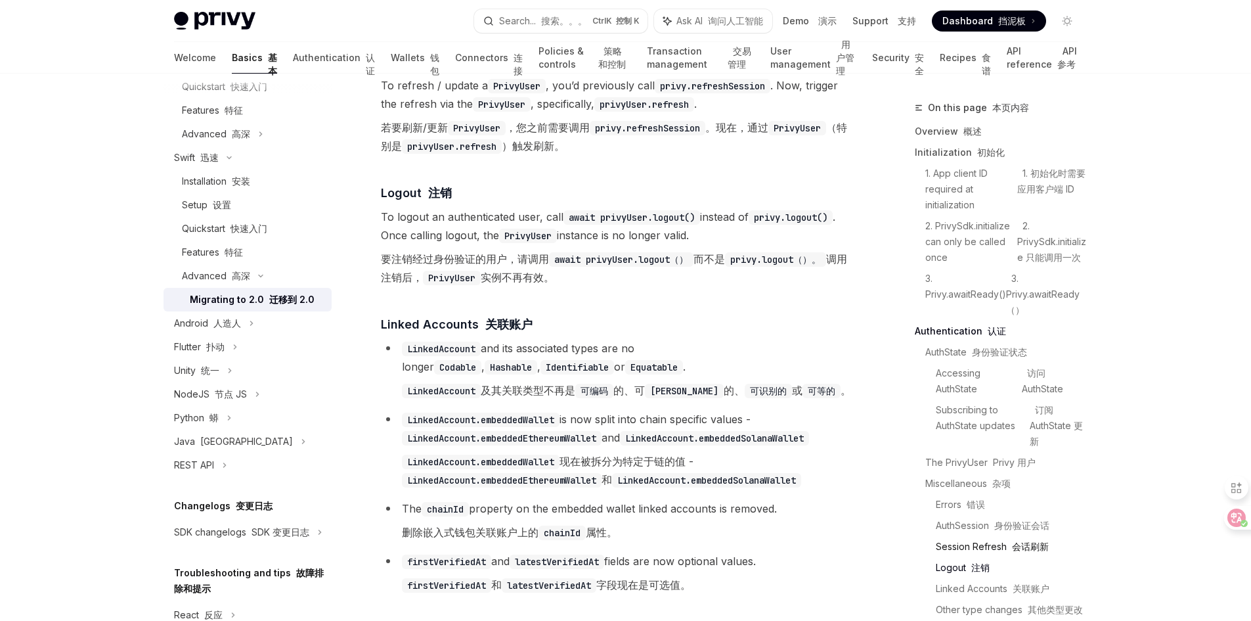
scroll to position [2564, 0]
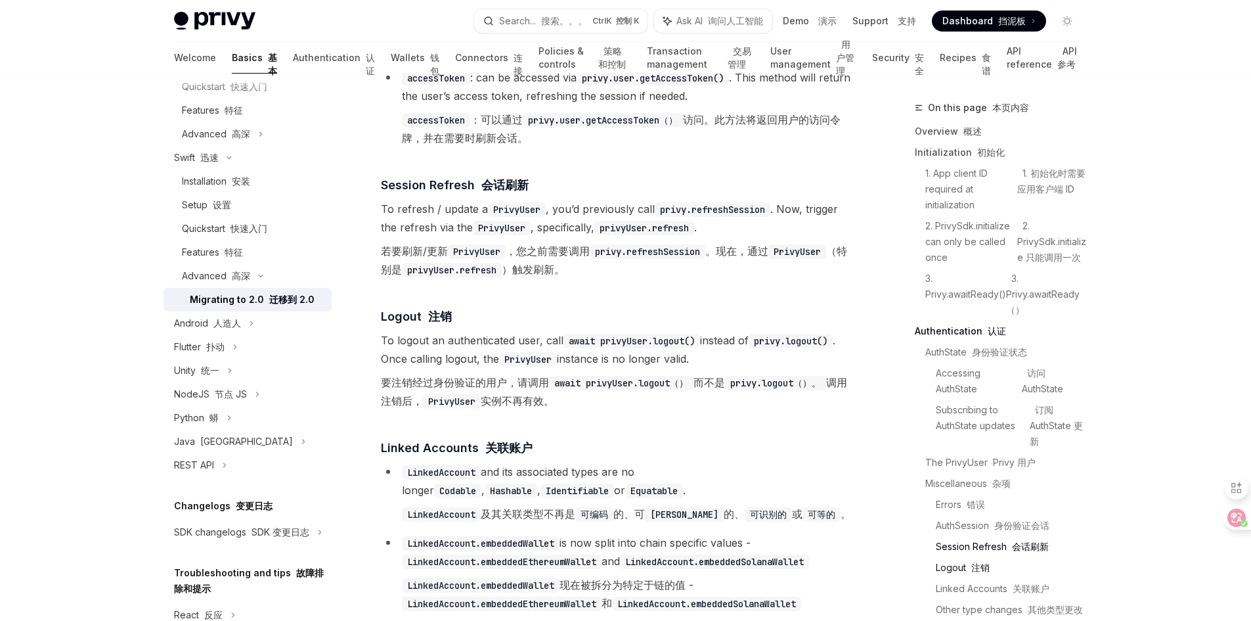
click at [986, 573] on font "注销" at bounding box center [981, 567] width 18 height 11
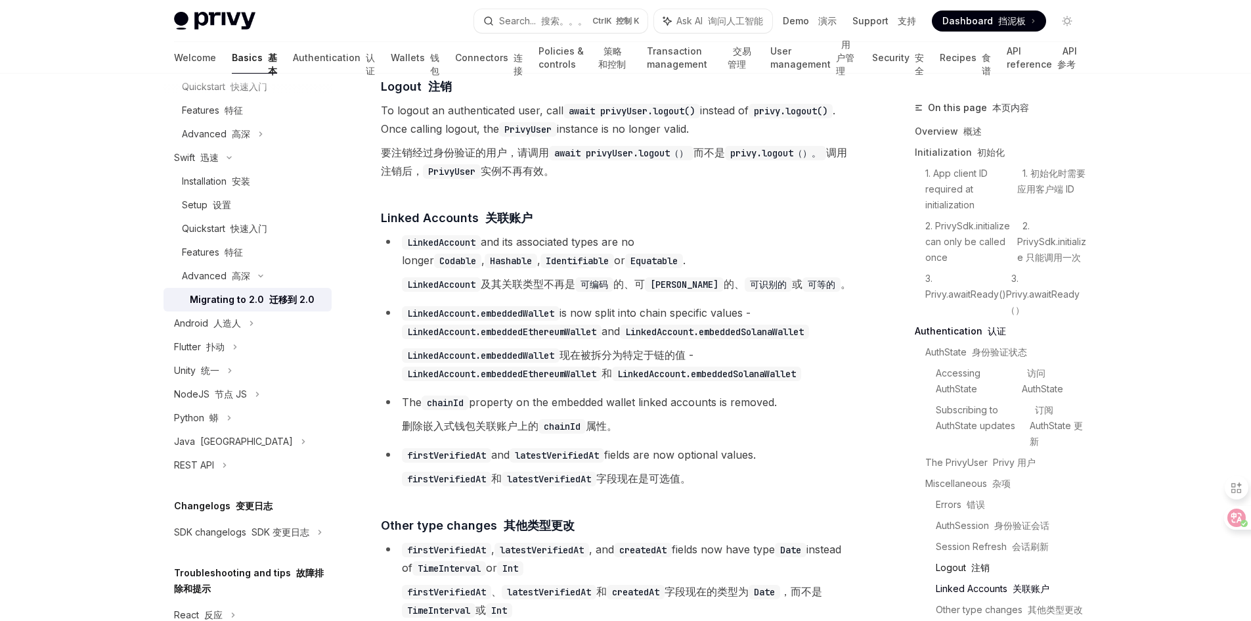
scroll to position [2800, 0]
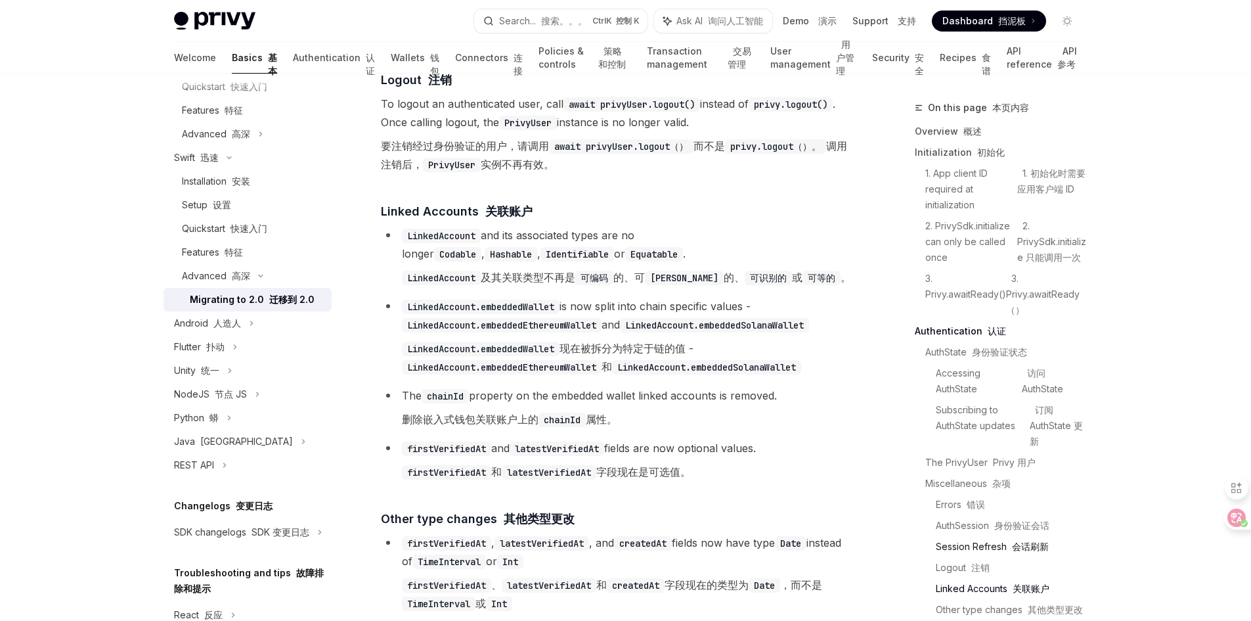
click at [991, 557] on link "Session Refresh 会话刷新" at bounding box center [1012, 546] width 152 height 21
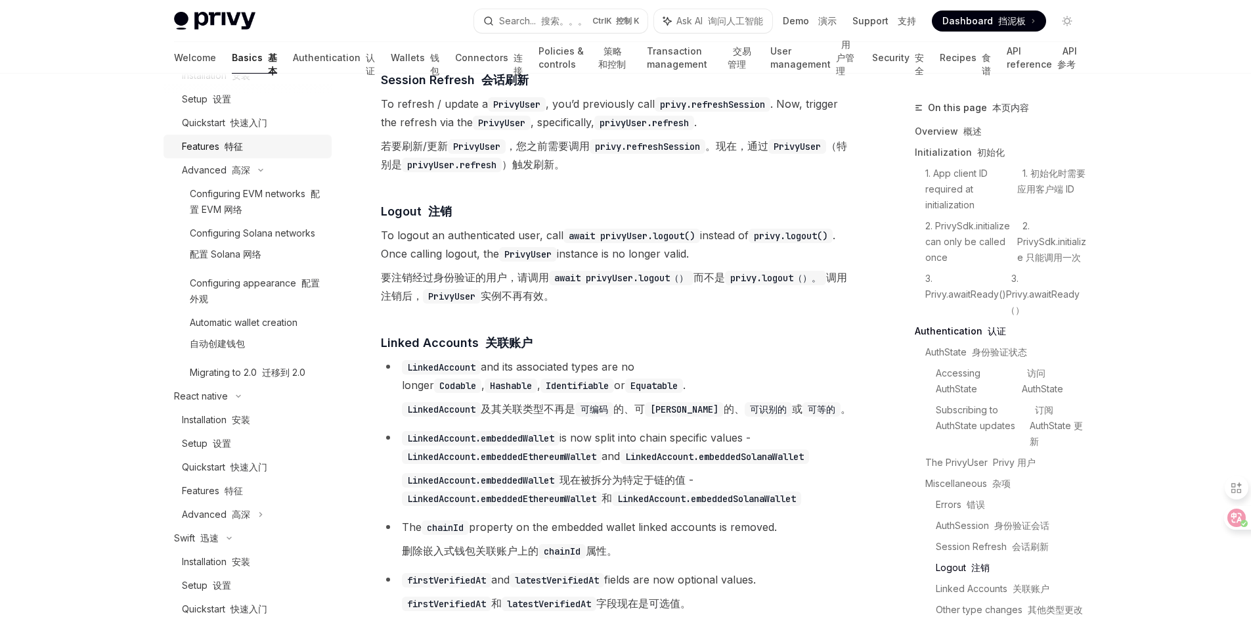
scroll to position [263, 0]
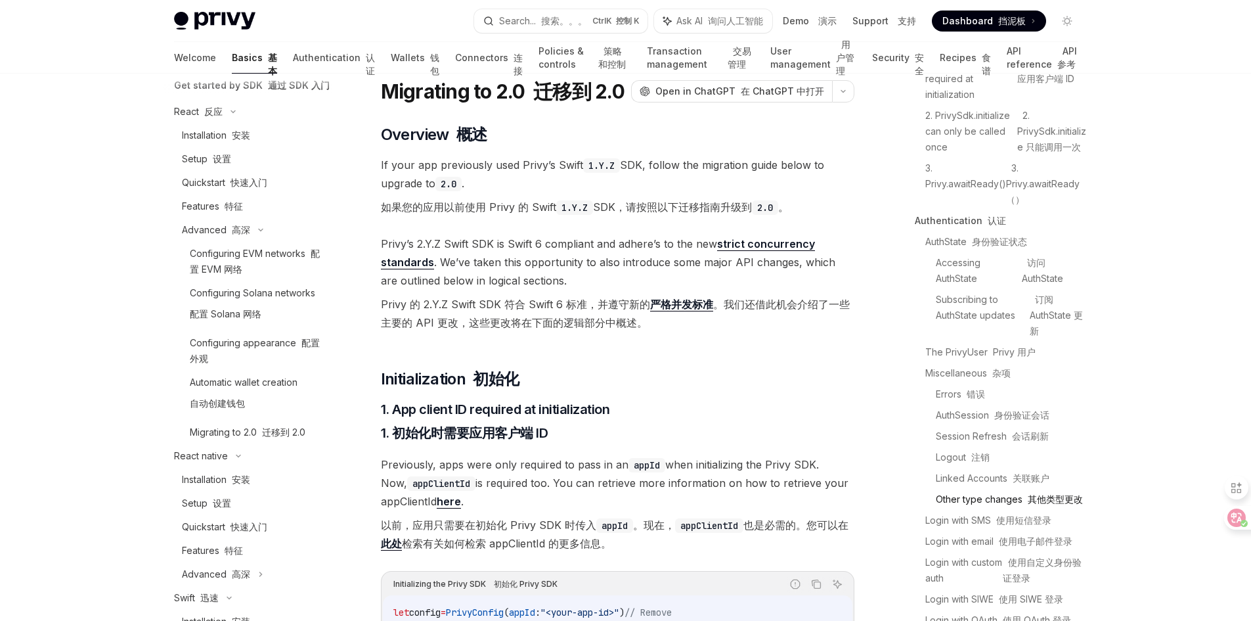
scroll to position [197, 0]
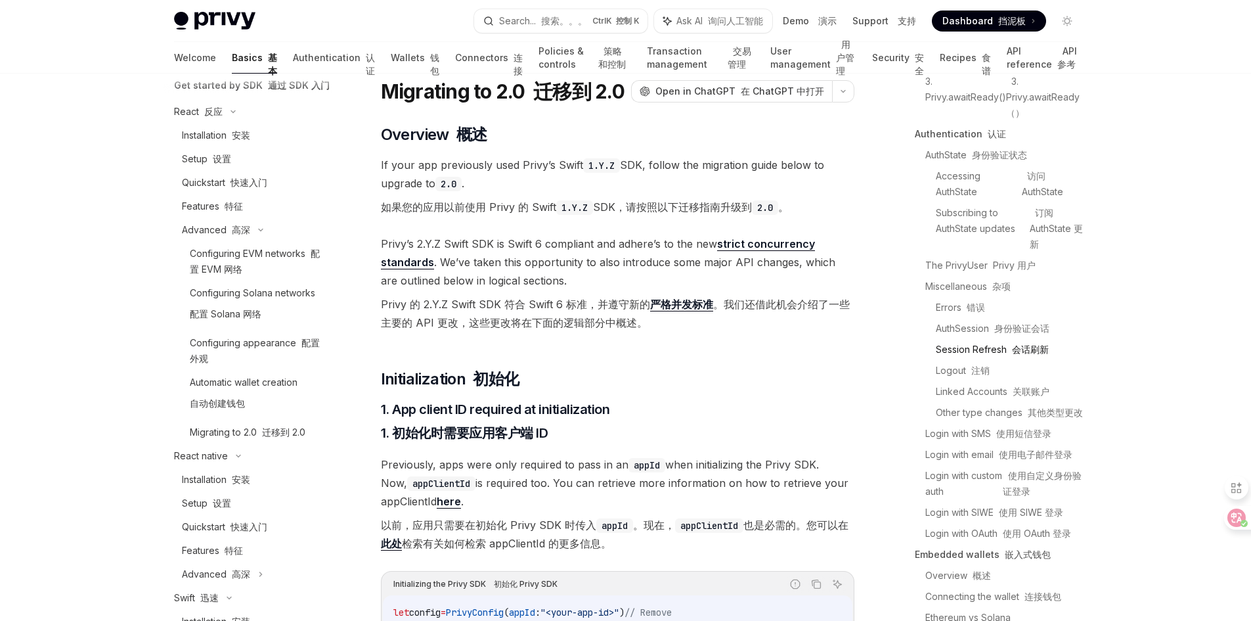
click at [1019, 355] on font "会话刷新" at bounding box center [1030, 349] width 37 height 11
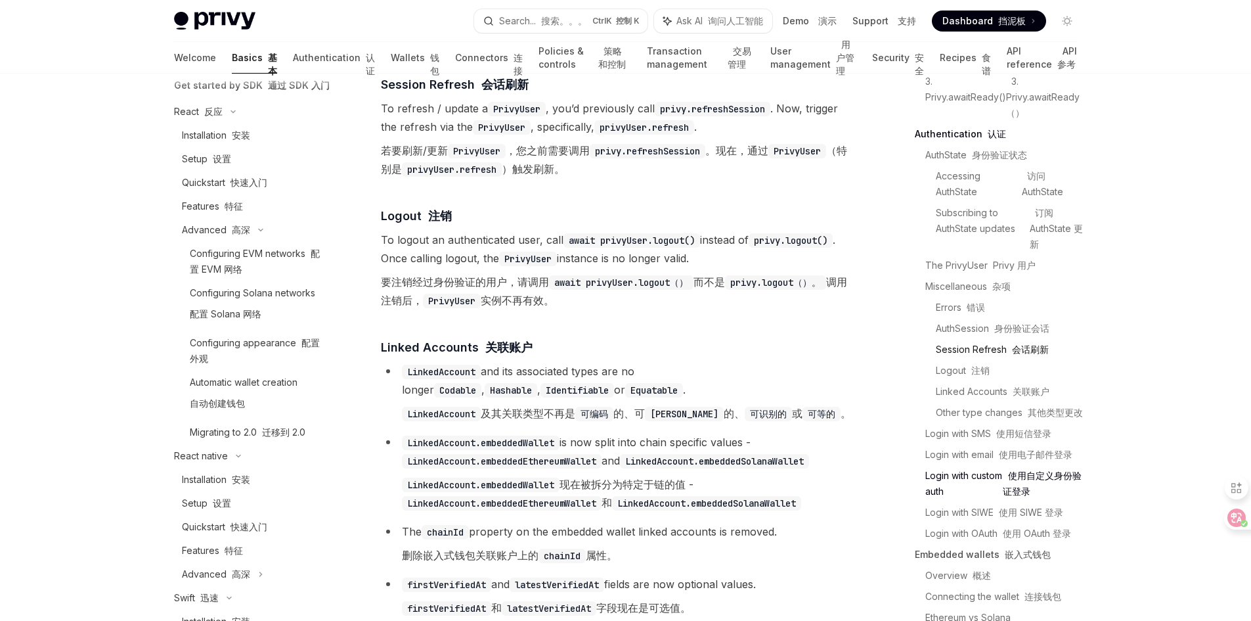
scroll to position [3591, 0]
